Goal: Transaction & Acquisition: Subscribe to service/newsletter

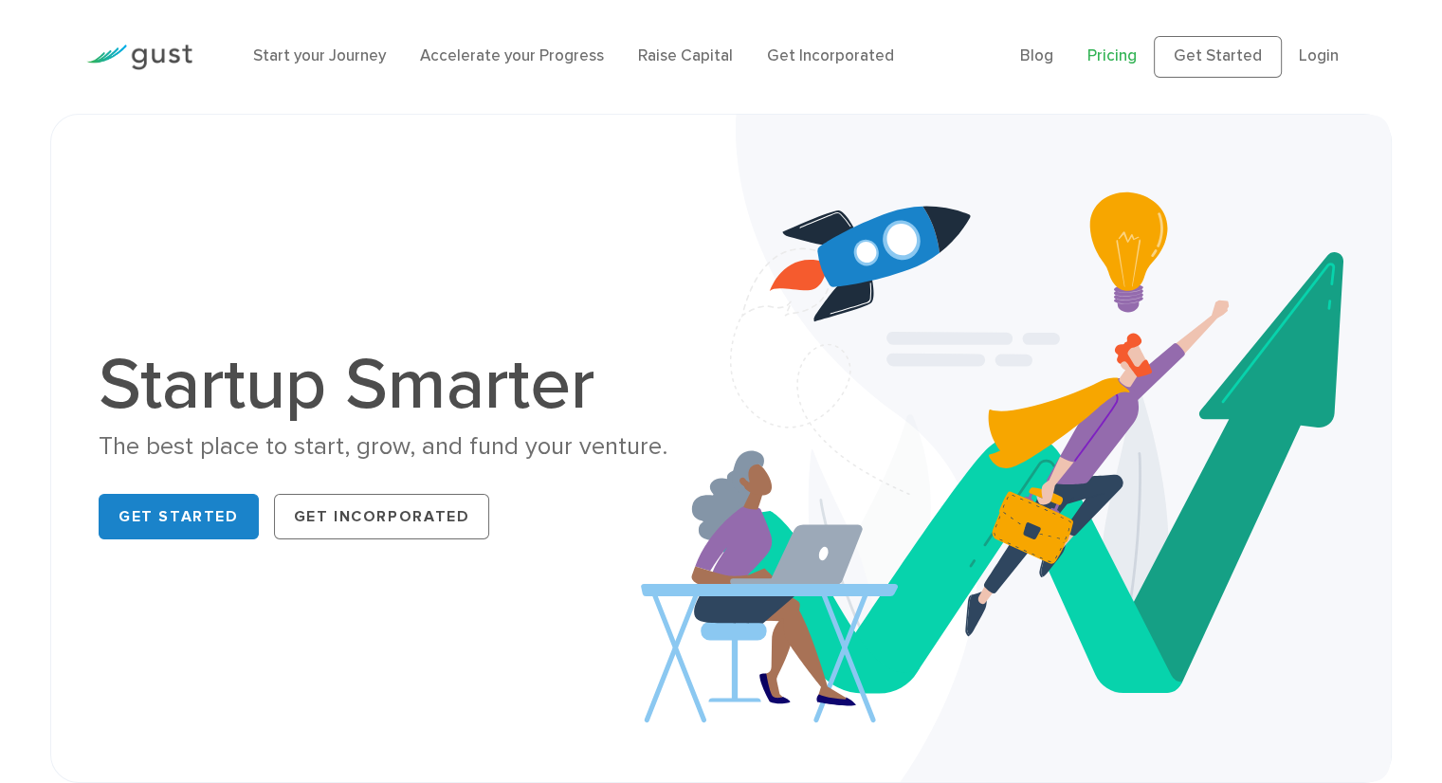
click at [1104, 55] on link "Pricing" at bounding box center [1111, 55] width 49 height 19
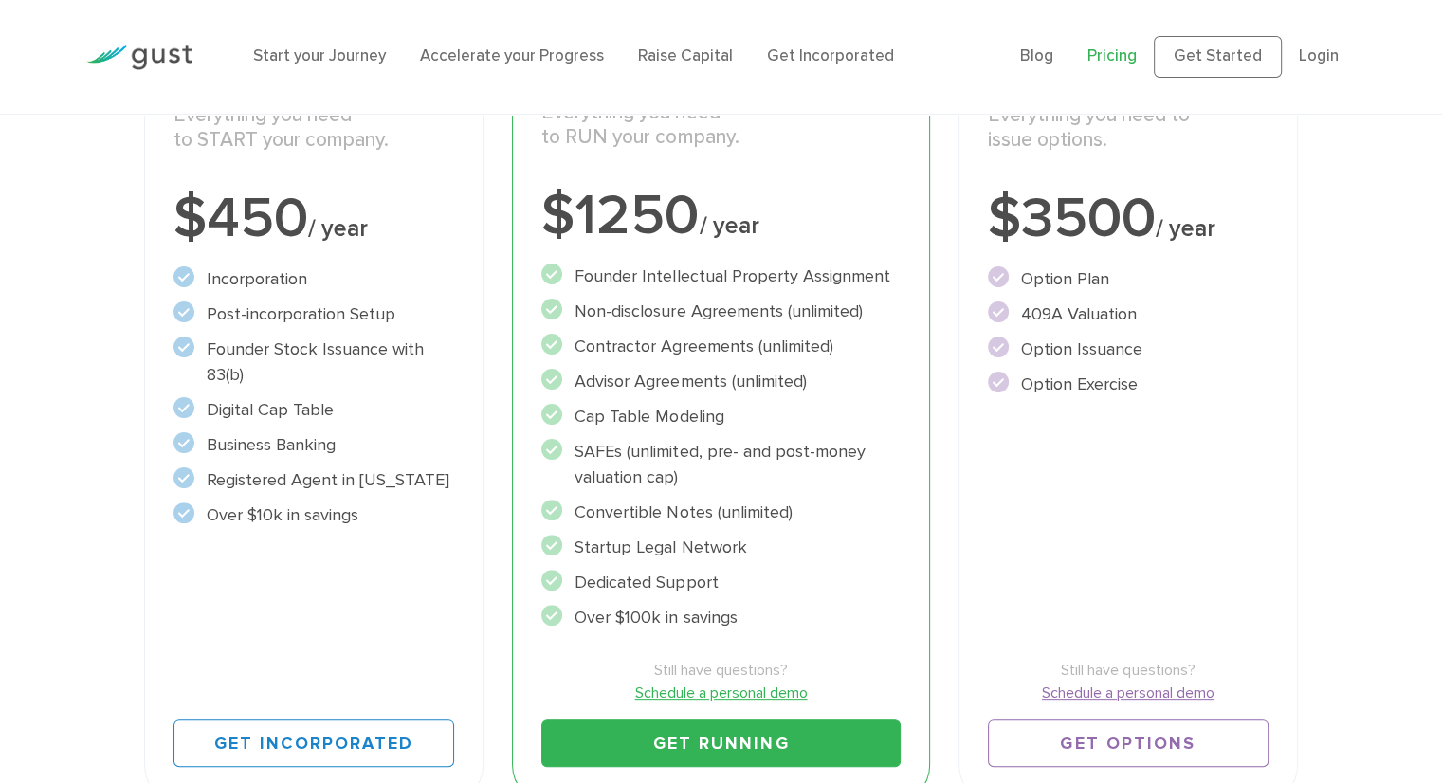
scroll to position [190, 0]
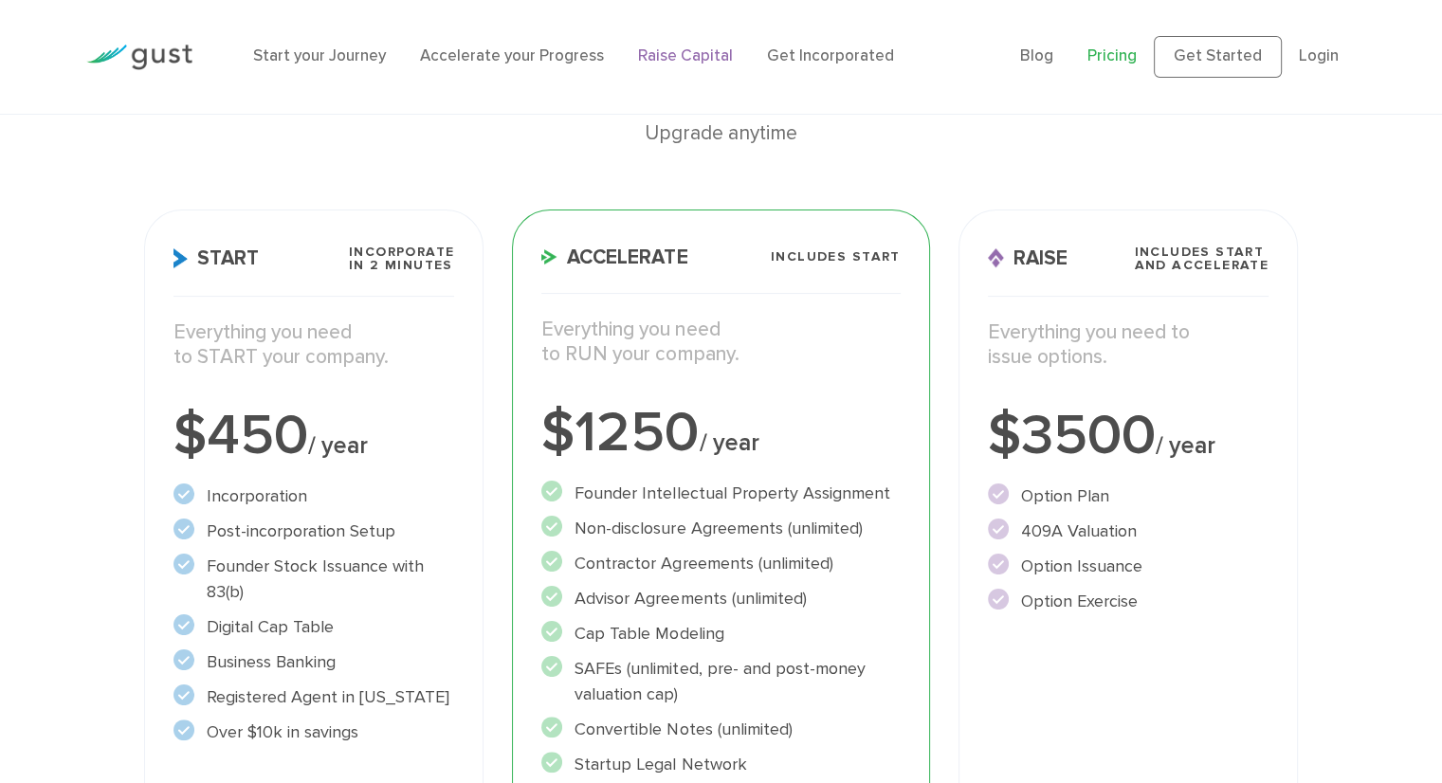
click at [679, 60] on link "Raise Capital" at bounding box center [685, 55] width 95 height 19
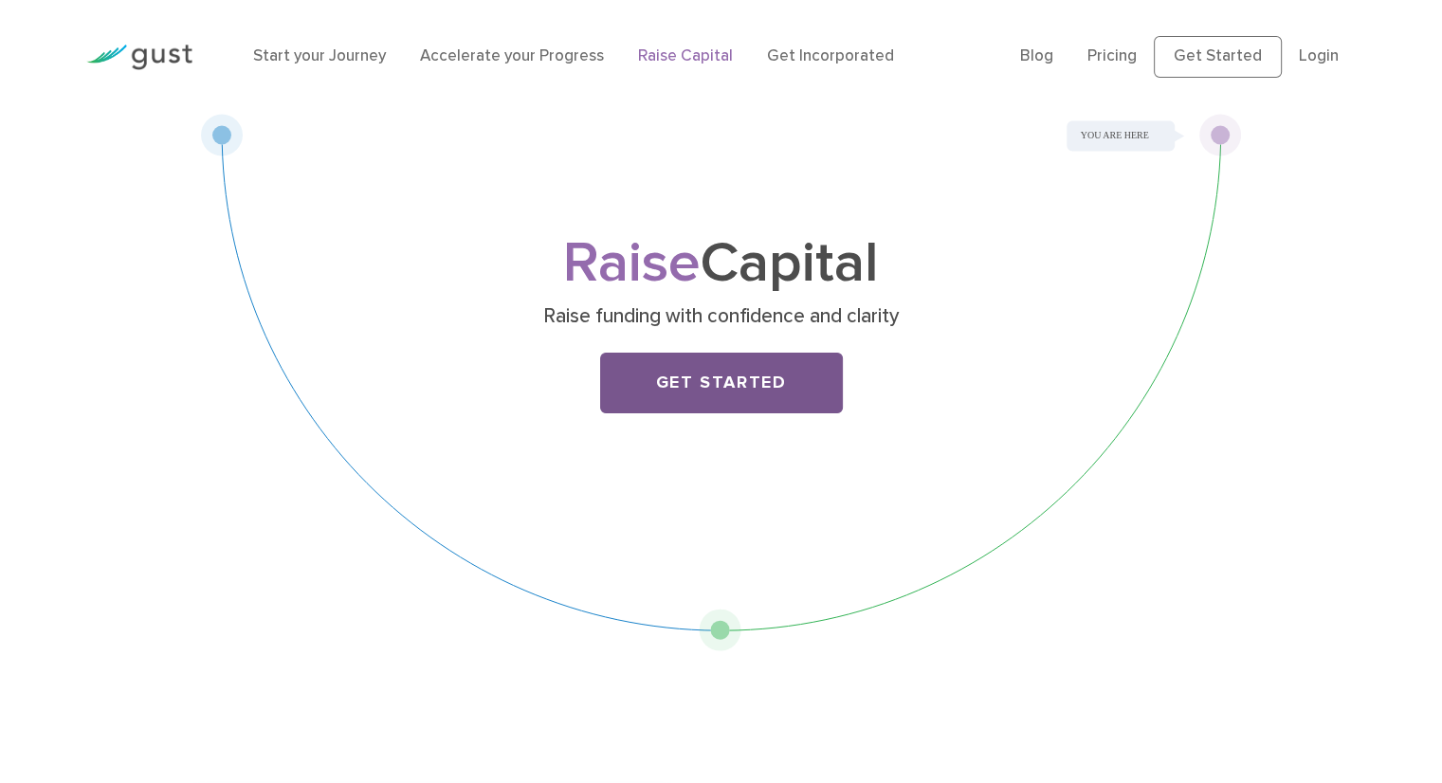
click at [670, 397] on link "Get Started" at bounding box center [721, 383] width 243 height 61
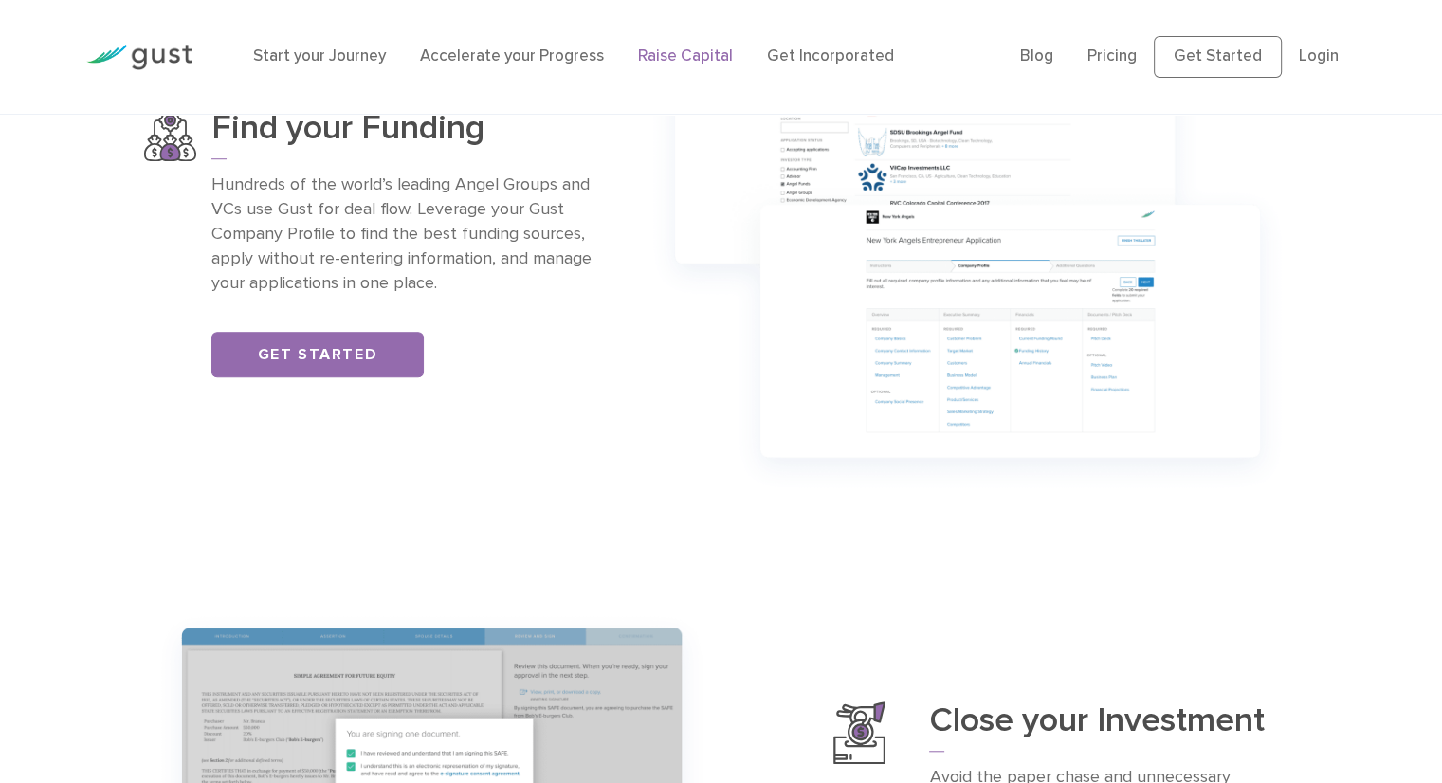
scroll to position [1517, 0]
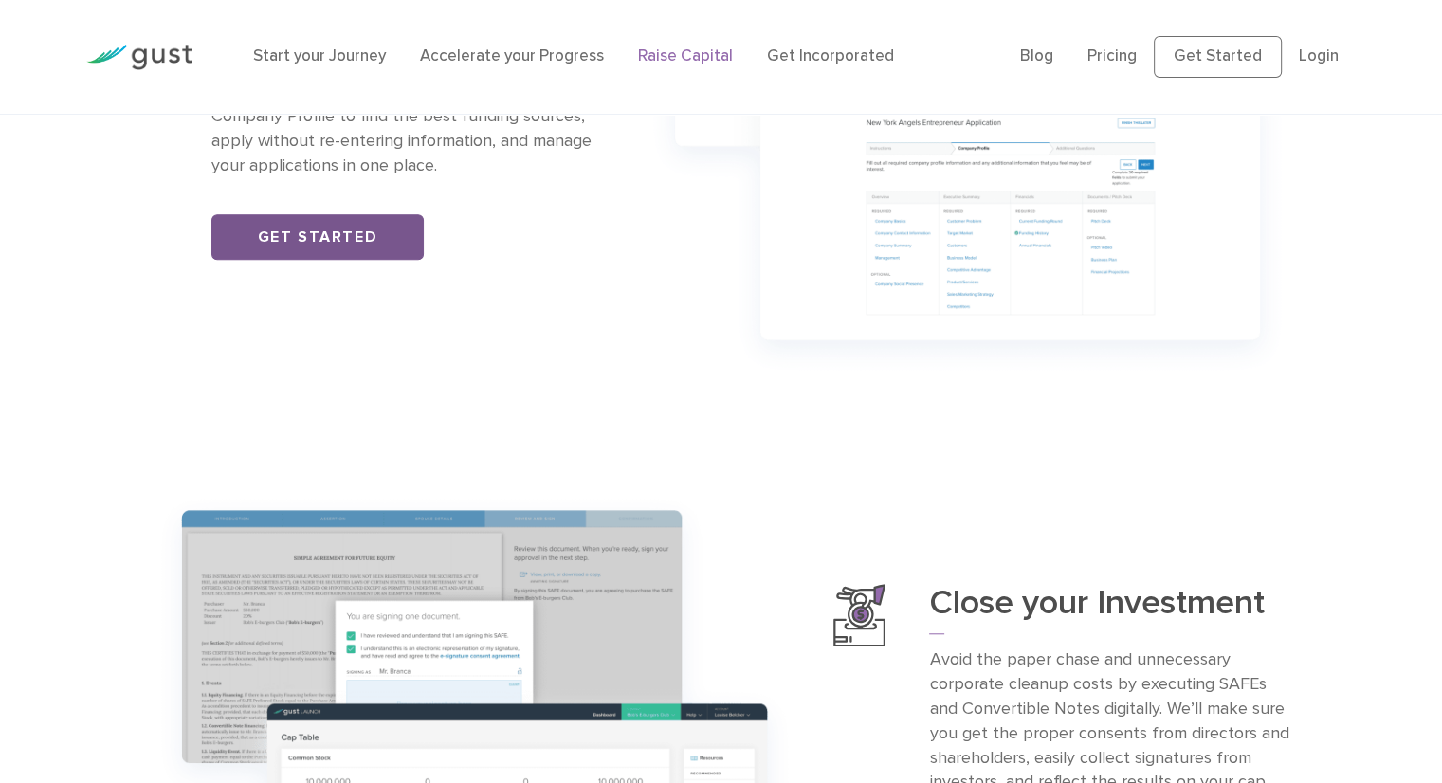
click at [381, 246] on link "Get Started" at bounding box center [317, 237] width 212 height 46
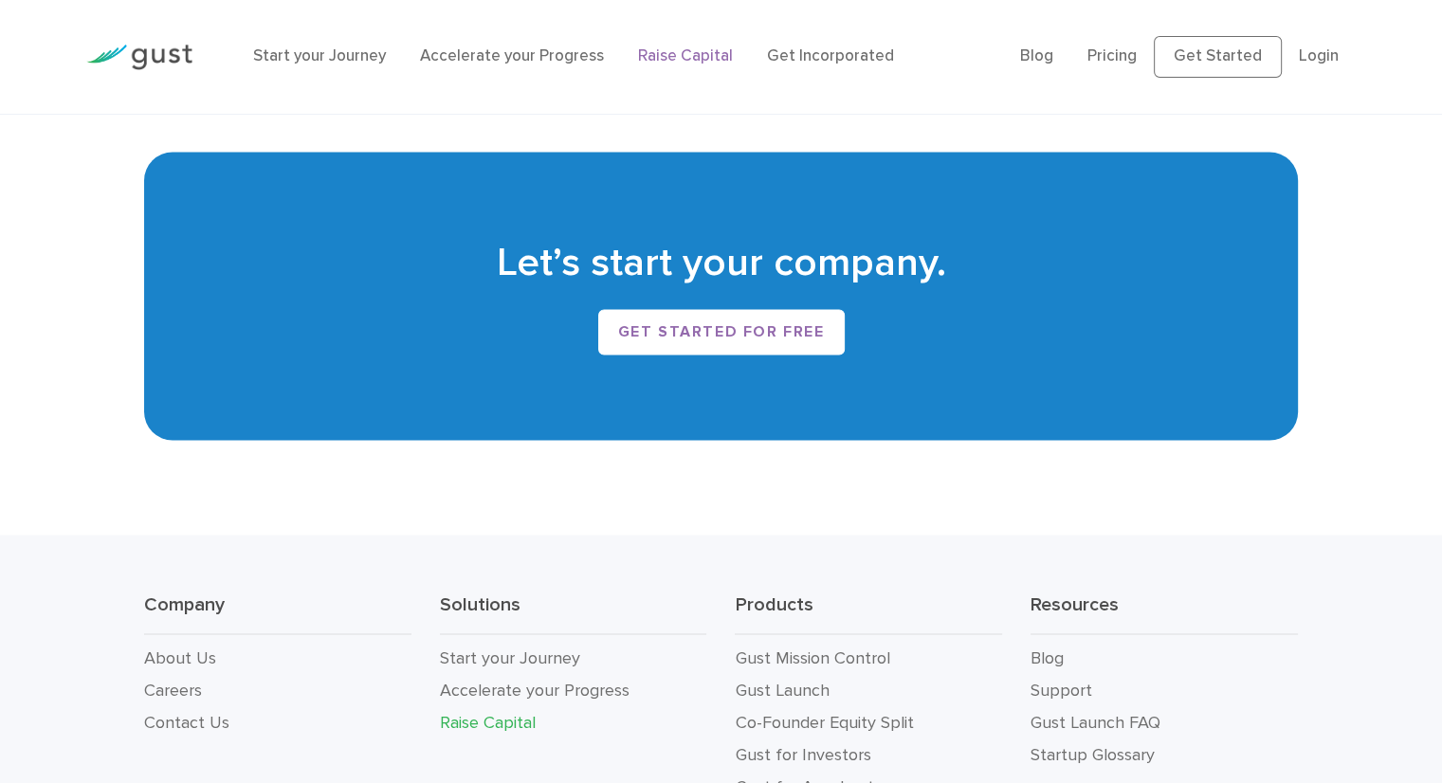
scroll to position [3364, 0]
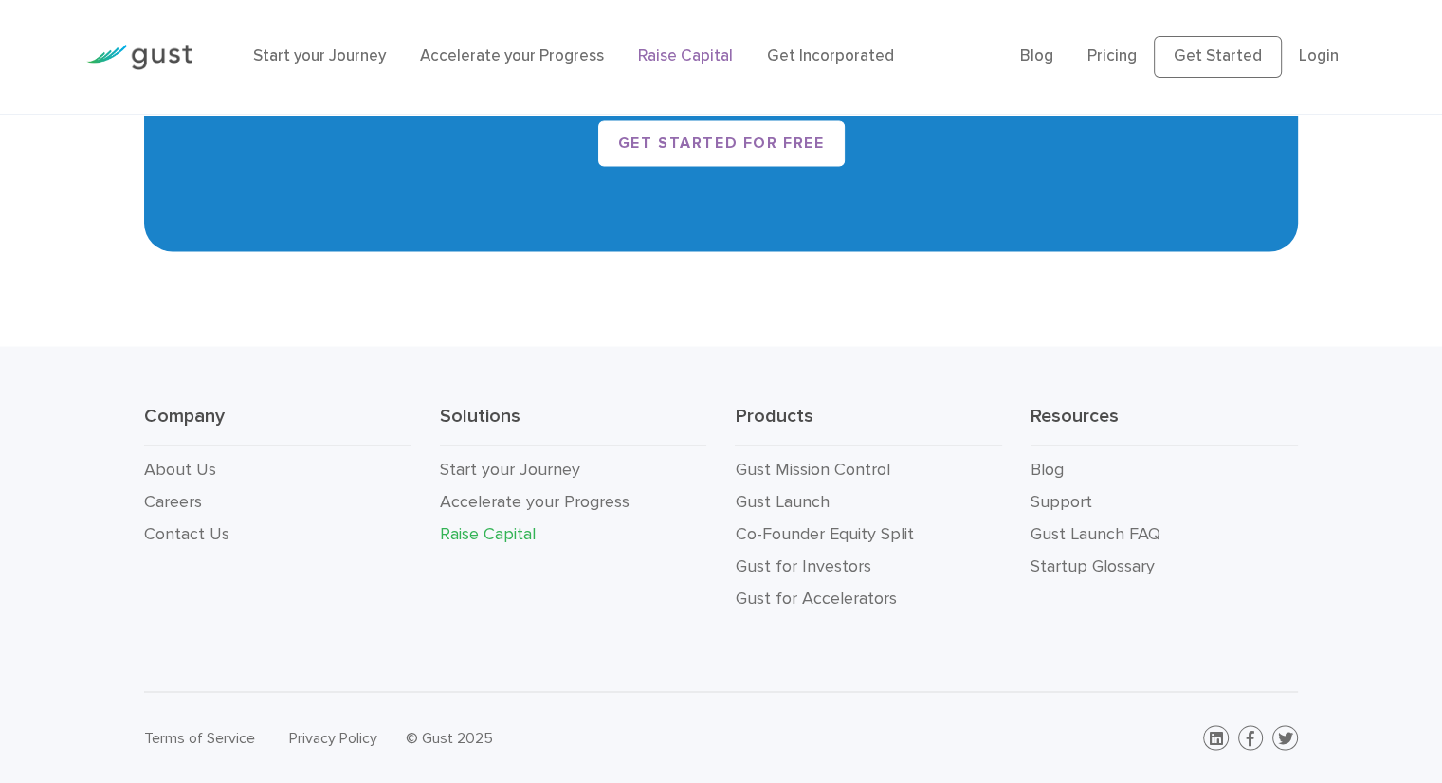
click at [497, 530] on link "Raise Capital" at bounding box center [488, 533] width 96 height 20
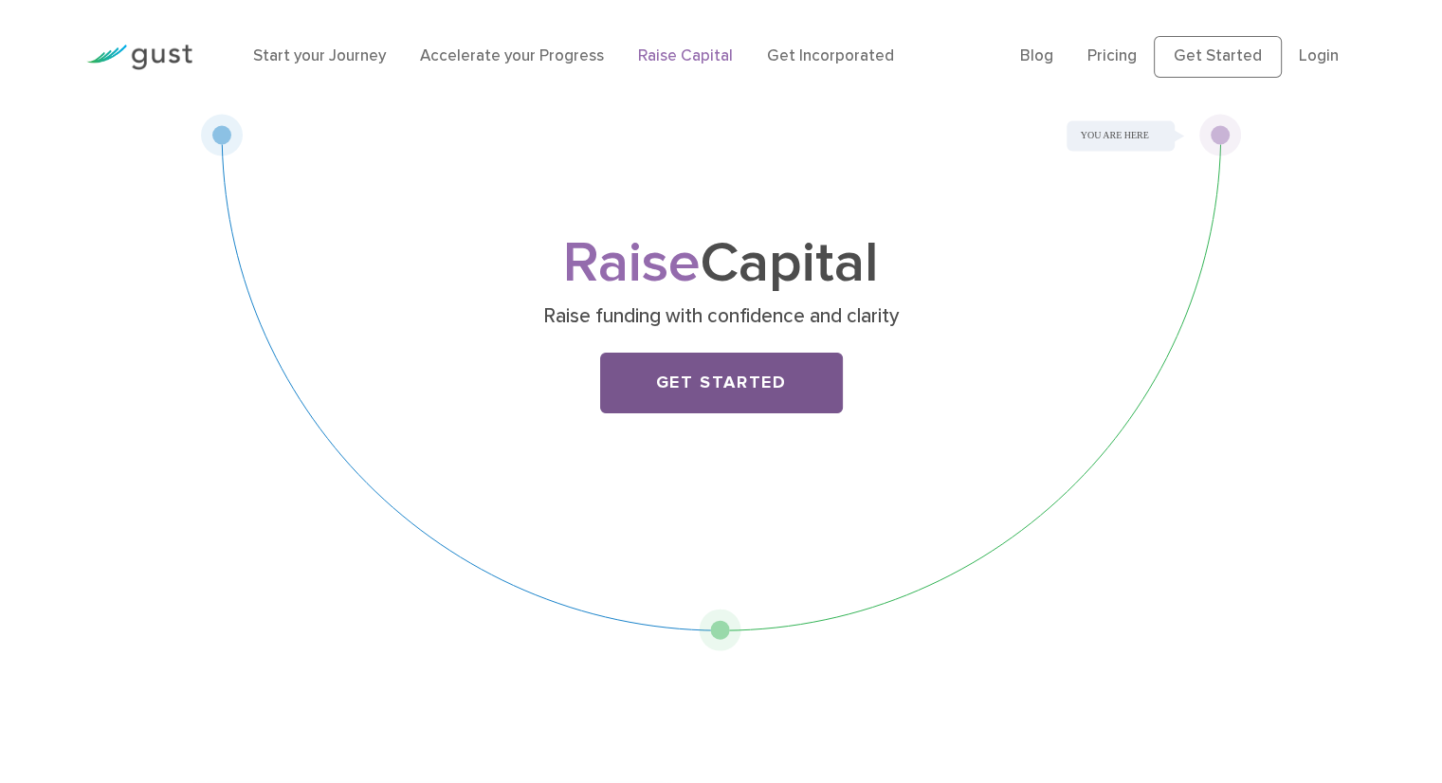
click at [660, 401] on link "Get Started" at bounding box center [721, 383] width 243 height 61
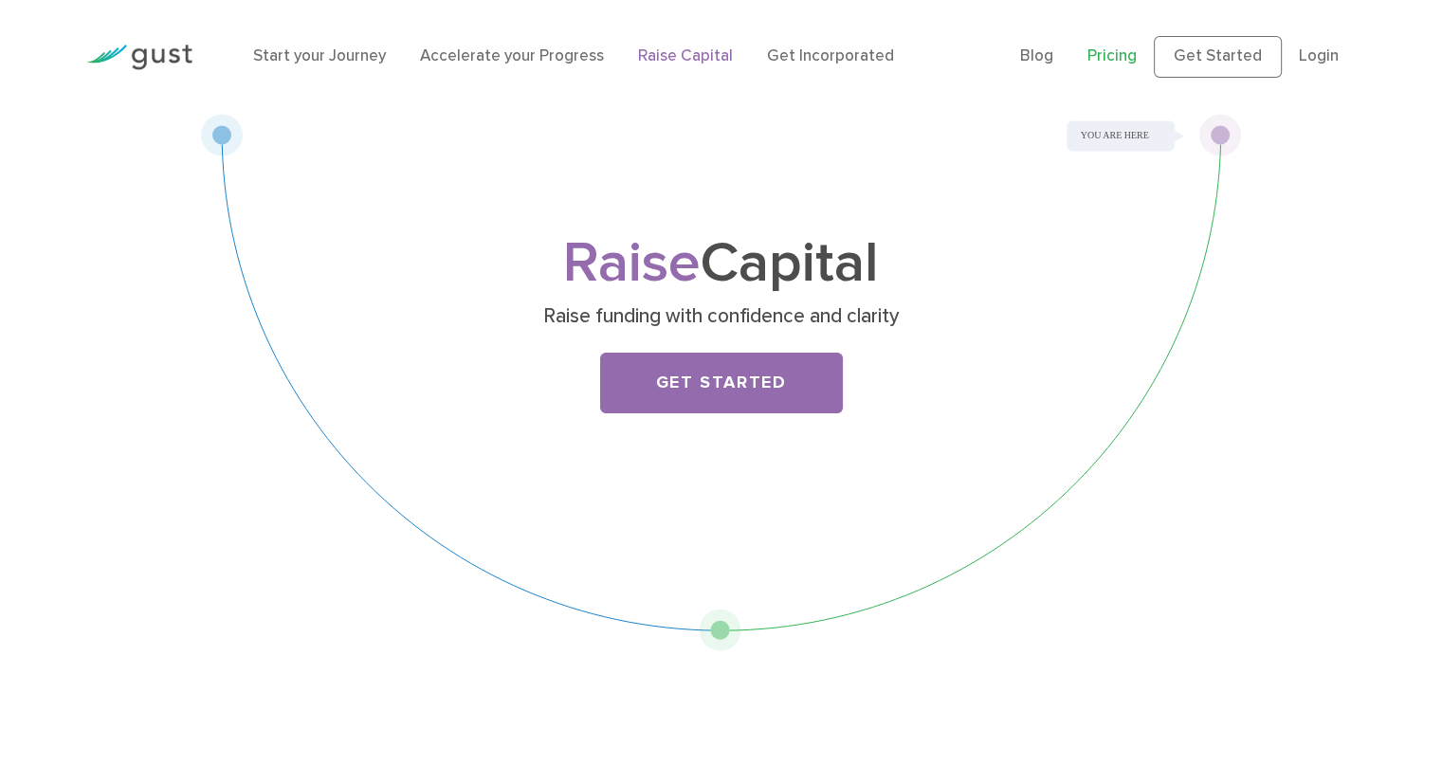
click at [1134, 63] on link "Pricing" at bounding box center [1111, 55] width 49 height 19
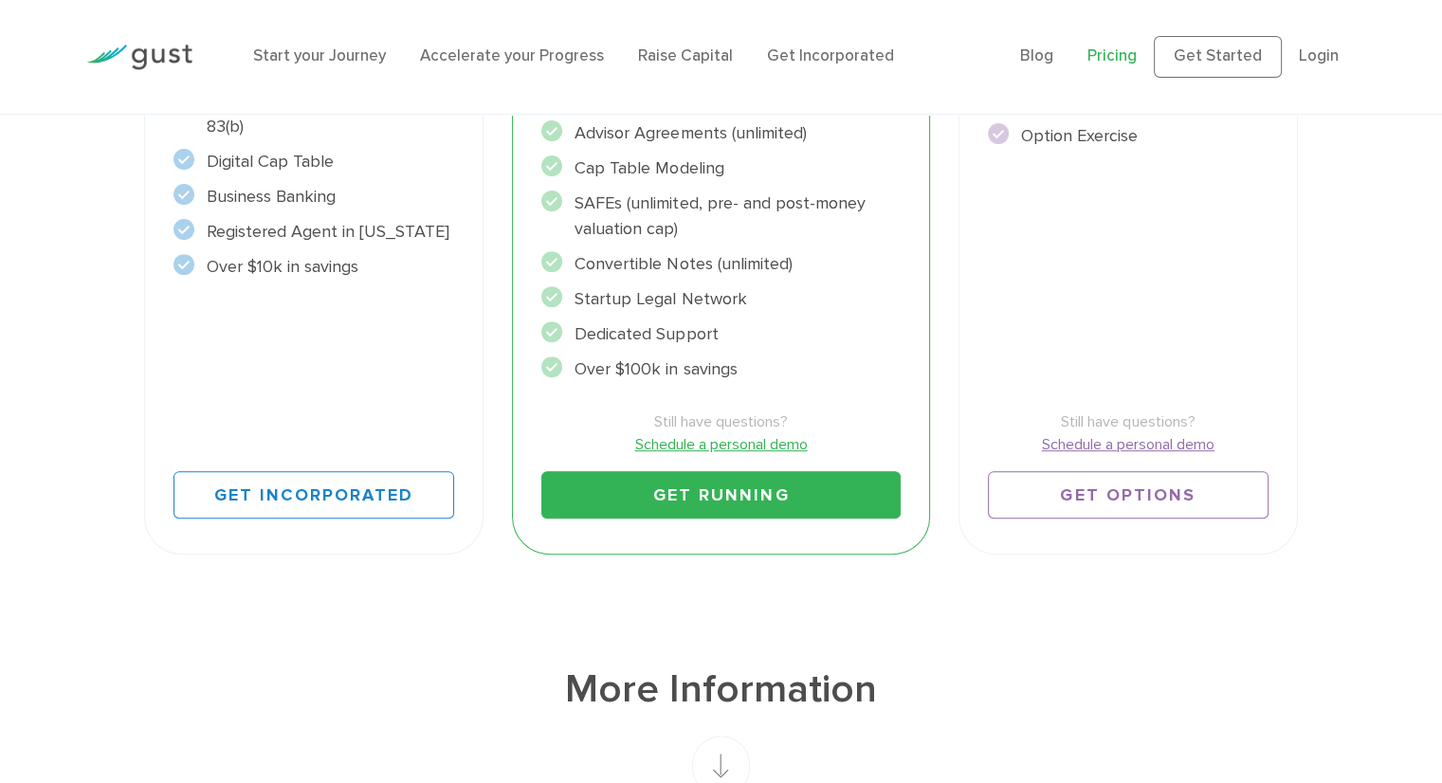
scroll to position [664, 0]
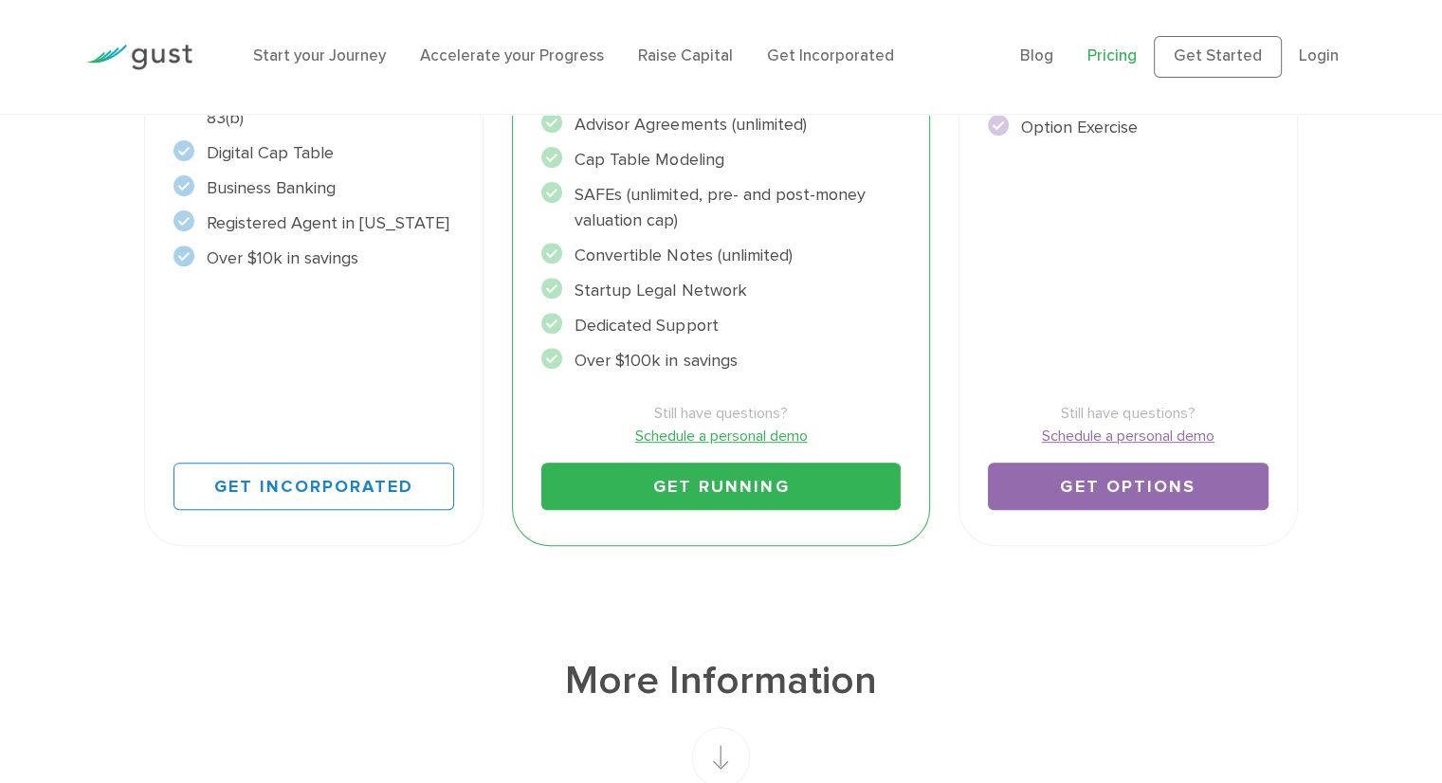
click at [1088, 498] on link "Get Options" at bounding box center [1129, 486] width 282 height 47
